Goal: Task Accomplishment & Management: Manage account settings

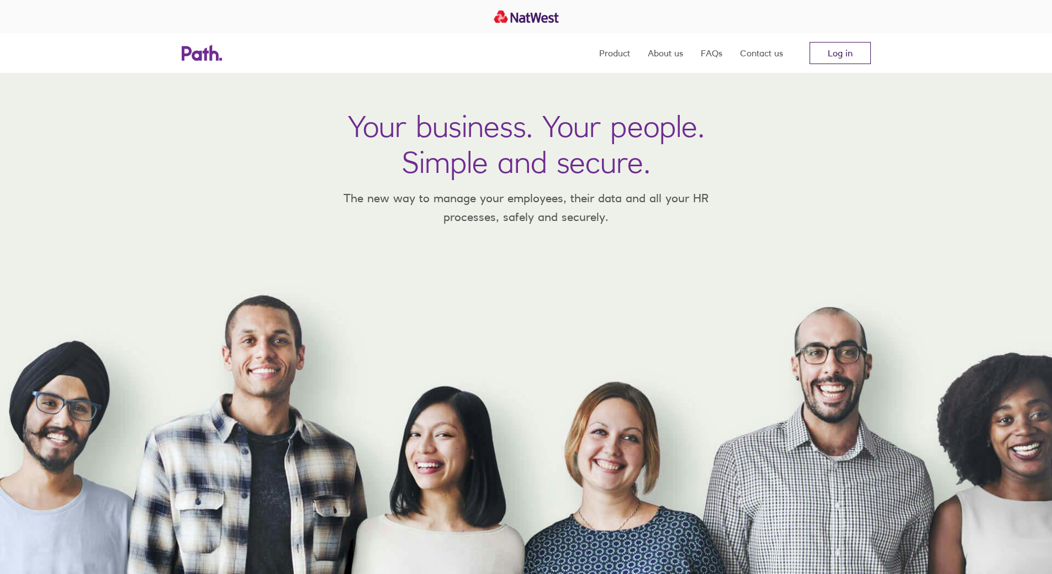
click at [838, 50] on link "Log in" at bounding box center [839, 53] width 61 height 22
